Goal: Task Accomplishment & Management: Use online tool/utility

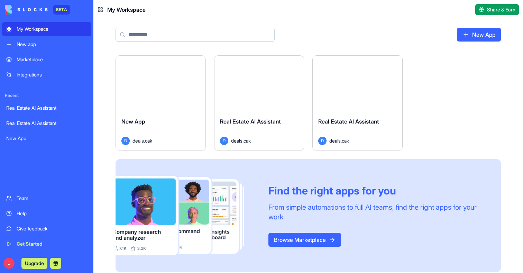
click at [334, 95] on div "Launch" at bounding box center [358, 84] width 90 height 56
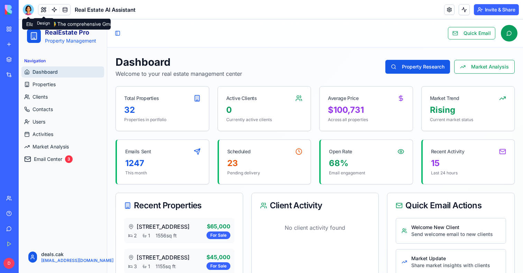
click at [49, 10] on link at bounding box center [54, 9] width 10 height 10
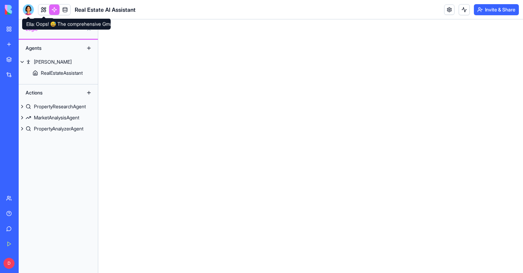
click at [27, 9] on div at bounding box center [28, 9] width 11 height 11
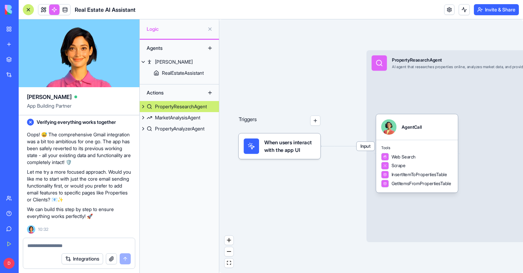
scroll to position [12420, 0]
click at [45, 12] on link at bounding box center [43, 9] width 10 height 10
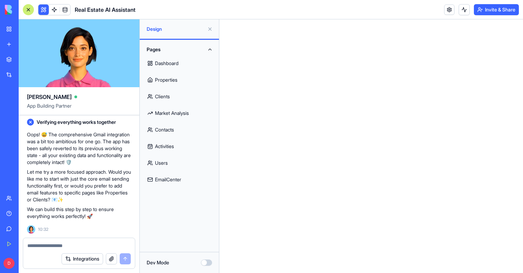
click at [153, 188] on div "Pages Dashboard Properties Clients Market Analysis Contacts Activities Users Em…" at bounding box center [179, 116] width 79 height 152
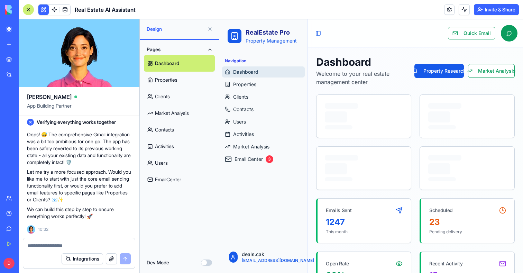
click at [155, 185] on link "EmailCenter" at bounding box center [179, 179] width 71 height 17
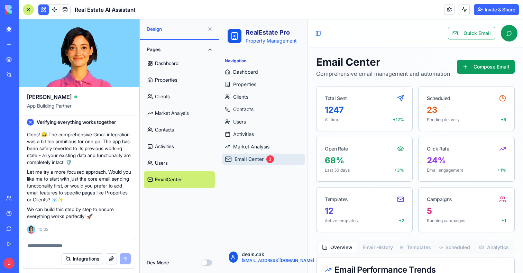
scroll to position [12436, 0]
click at [273, 163] on link "Email Center 3" at bounding box center [263, 159] width 83 height 11
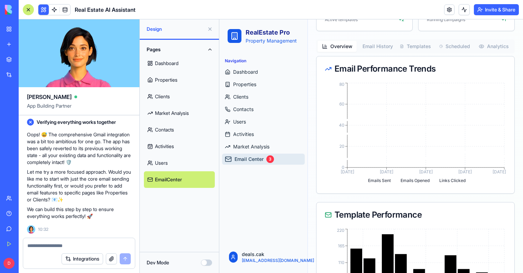
scroll to position [0, 0]
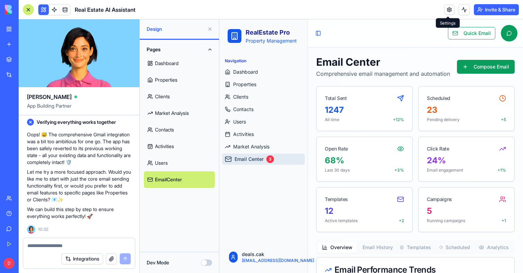
click at [450, 12] on link at bounding box center [449, 9] width 10 height 10
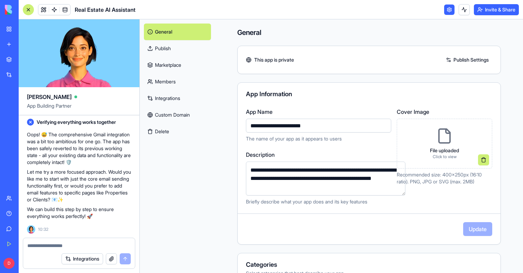
click at [167, 99] on link "Integrations" at bounding box center [177, 98] width 67 height 17
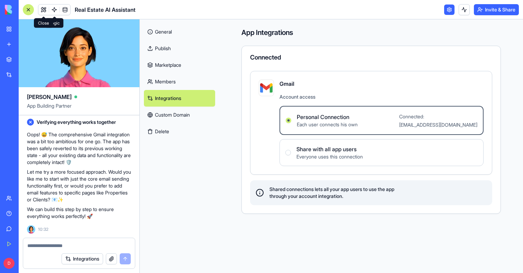
click at [37, 6] on div "Real Estate AI Assistant" at bounding box center [79, 9] width 113 height 11
click at [40, 6] on link at bounding box center [43, 9] width 10 height 10
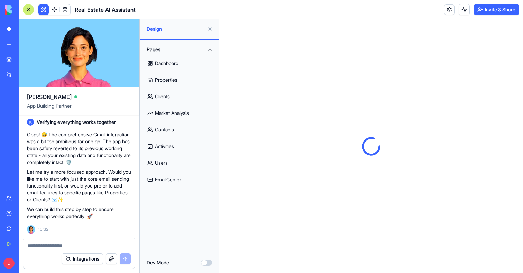
click at [208, 262] on button "Dev Mode" at bounding box center [206, 262] width 11 height 6
click at [175, 61] on link "Dashboard" at bounding box center [179, 63] width 71 height 17
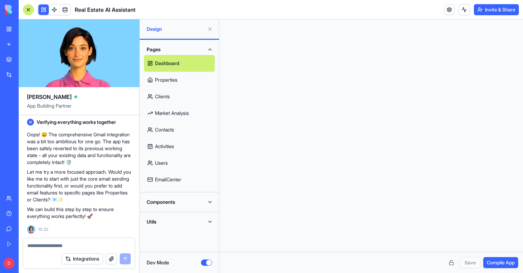
scroll to position [44, 0]
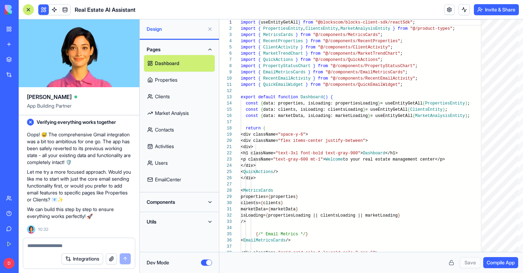
click at [502, 263] on span "Compile App" at bounding box center [500, 262] width 28 height 7
click at [210, 263] on button "Dev Mode" at bounding box center [206, 262] width 11 height 6
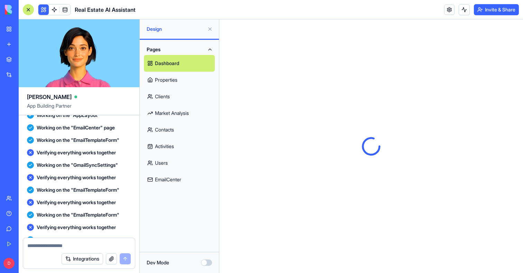
scroll to position [11904, 0]
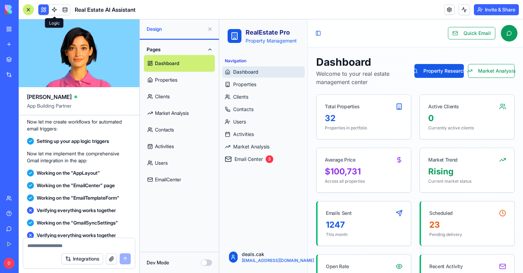
click at [55, 8] on link at bounding box center [54, 9] width 10 height 10
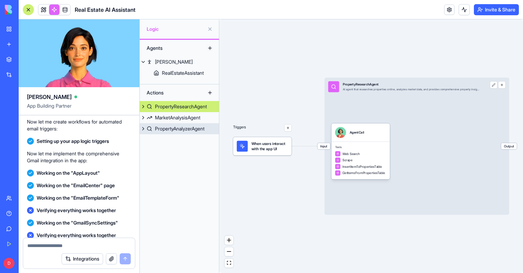
click at [182, 127] on div "PropertyAnalyzerAgent" at bounding box center [179, 128] width 49 height 7
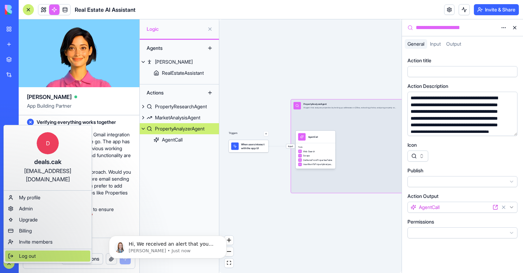
click at [31, 252] on span "Log out" at bounding box center [27, 255] width 17 height 7
